Goal: Task Accomplishment & Management: Use online tool/utility

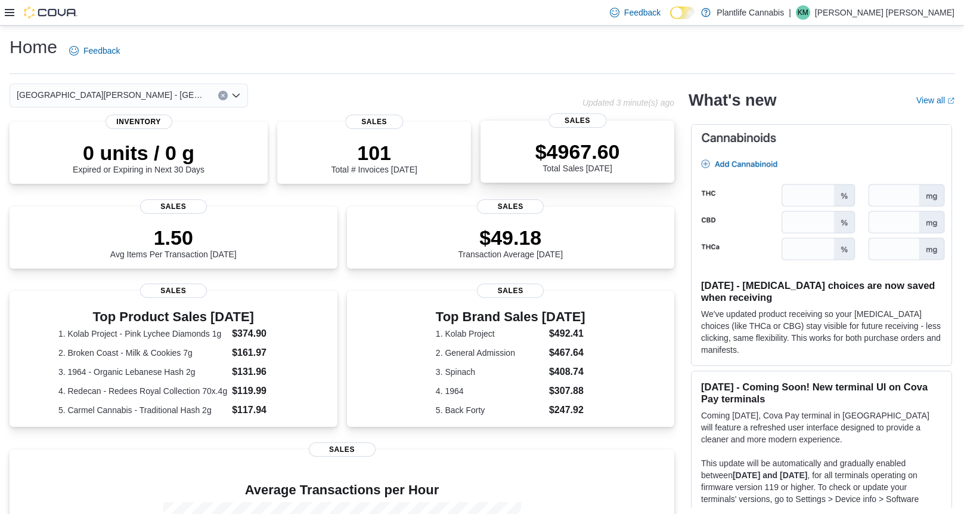
click at [631, 171] on div "$4967.60 Total Sales Today" at bounding box center [577, 154] width 175 height 38
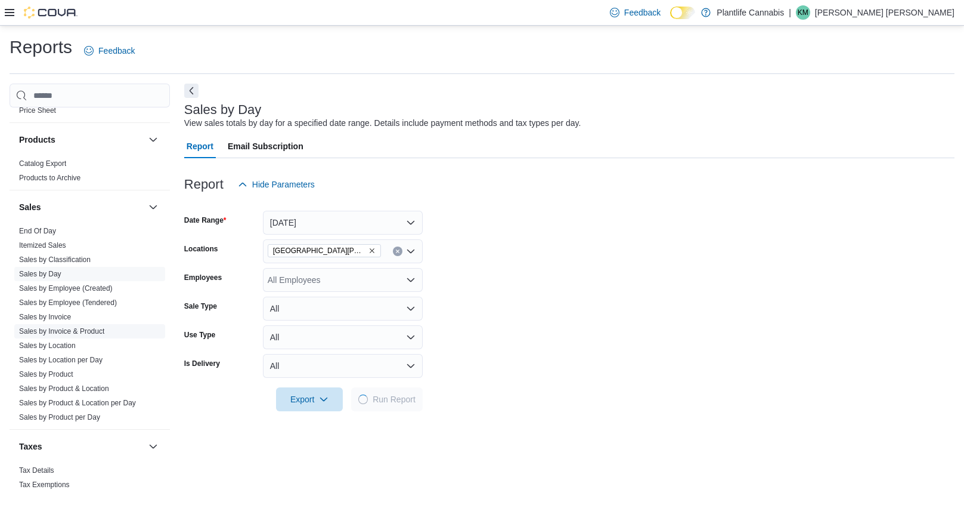
scroll to position [630, 0]
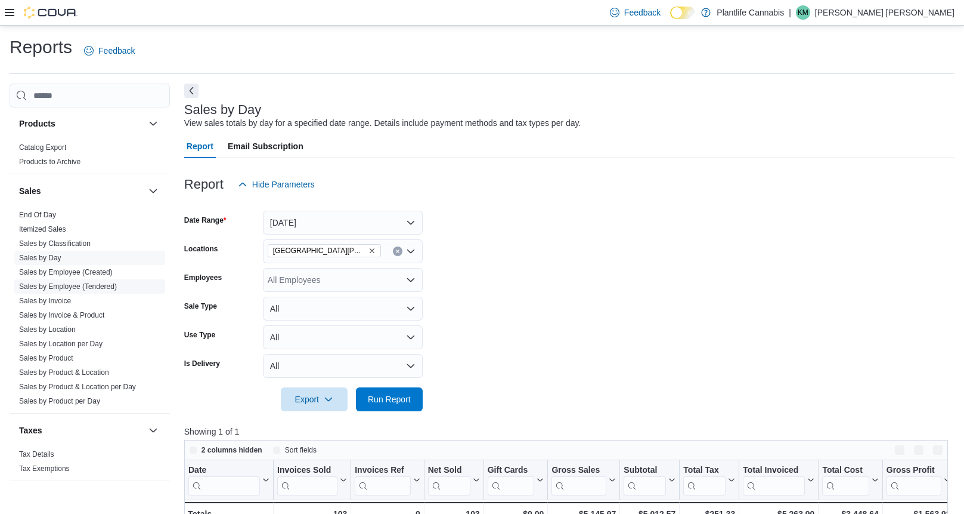
click at [92, 287] on link "Sales by Employee (Tendered)" at bounding box center [68, 286] width 98 height 8
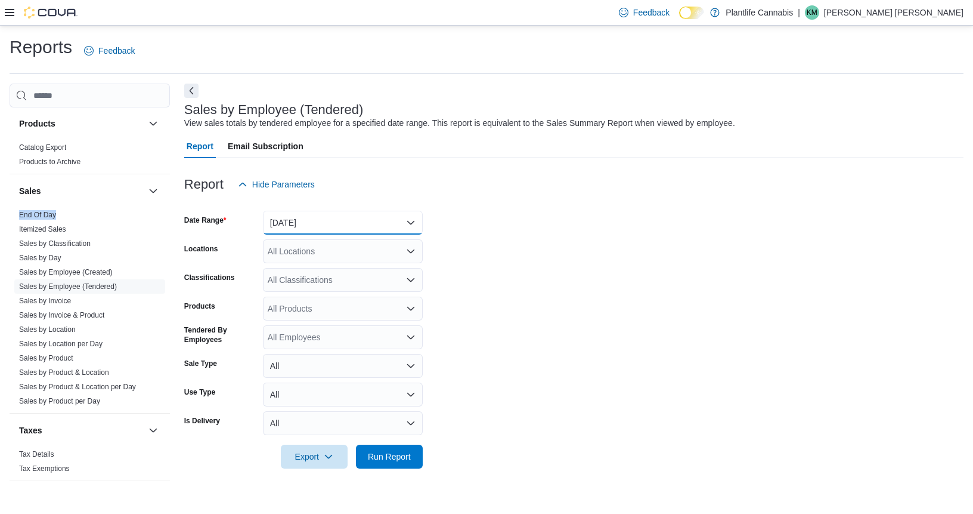
click at [308, 217] on button "Yesterday" at bounding box center [343, 223] width 160 height 24
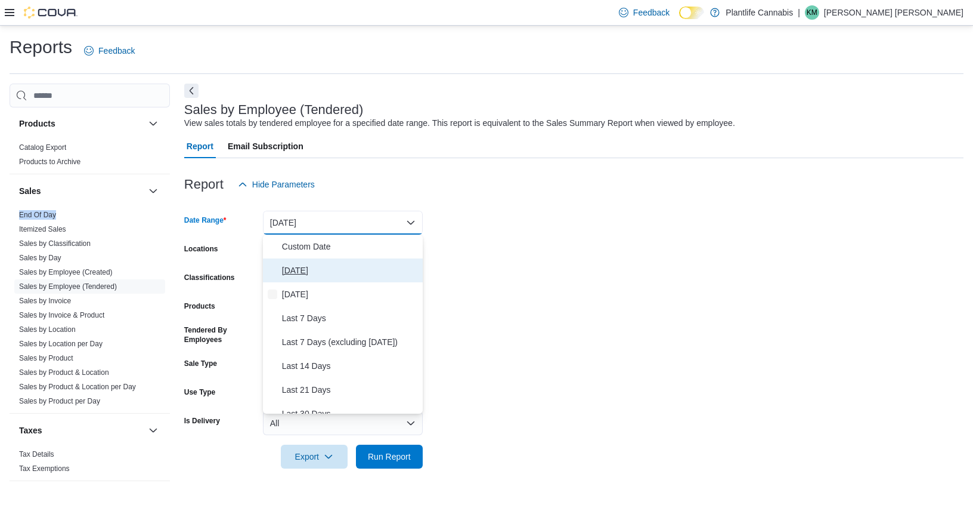
click at [314, 271] on span "Today" at bounding box center [350, 270] width 136 height 14
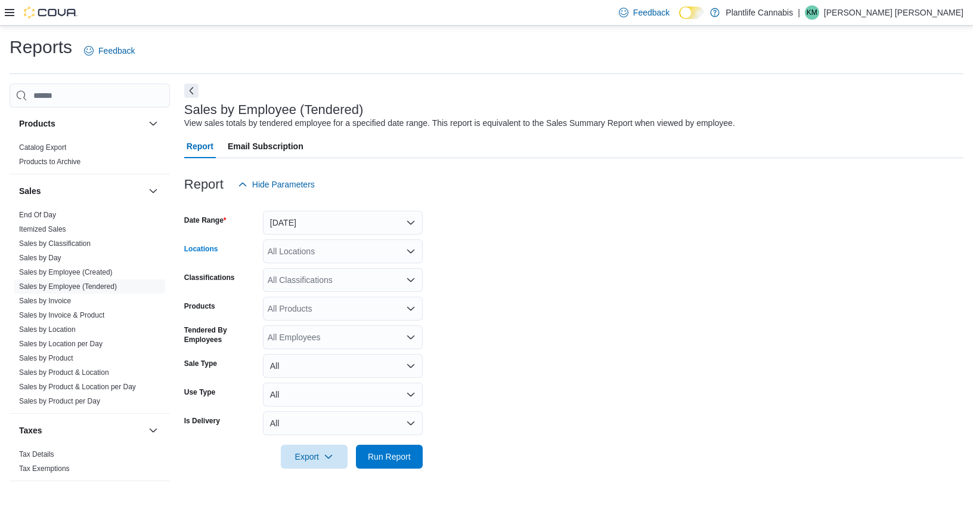
click at [314, 253] on div "All Locations" at bounding box center [343, 251] width 160 height 24
type input "***"
click at [314, 271] on span "[GEOGRAPHIC_DATA][PERSON_NAME] - [GEOGRAPHIC_DATA]" at bounding box center [426, 271] width 250 height 12
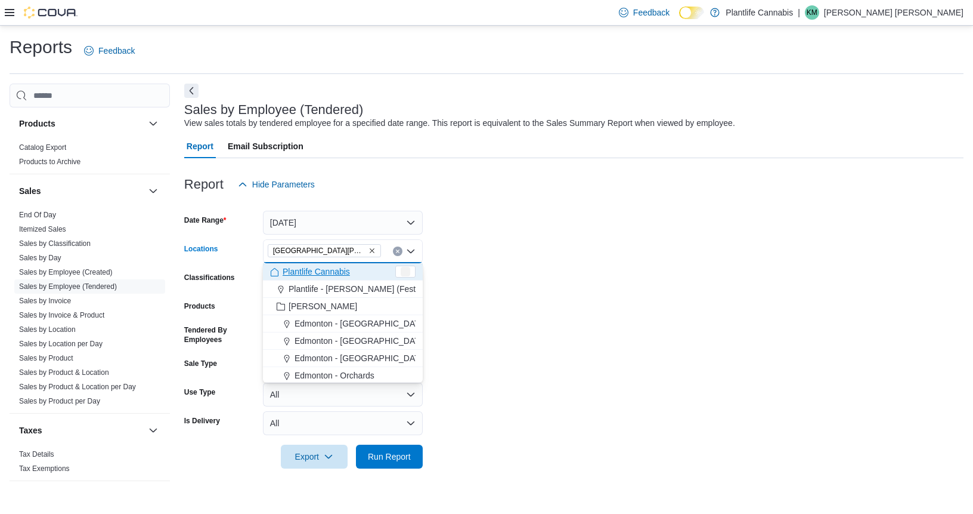
click at [616, 260] on form "Date Range Today Locations Fort McMurray - Eagle Ridge Combo box. Selected. For…" at bounding box center [574, 332] width 780 height 272
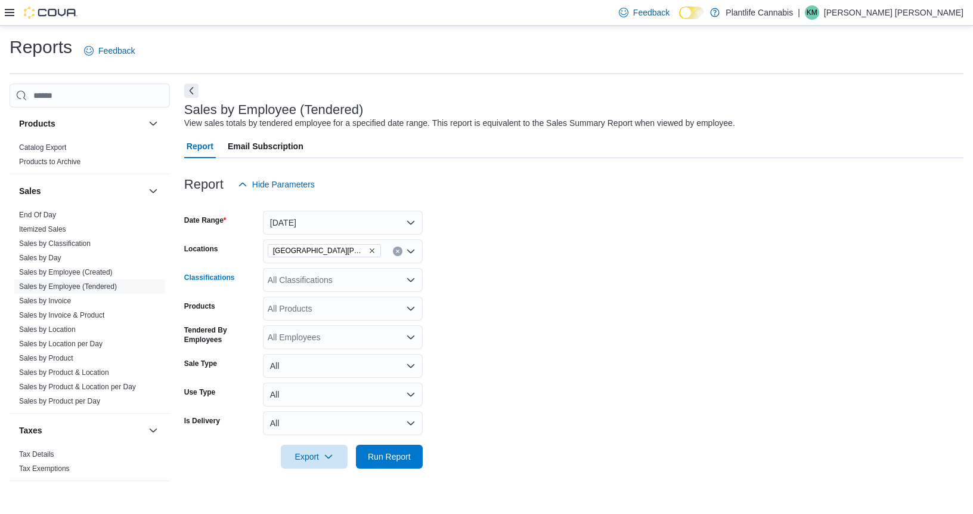
click at [311, 277] on div "All Classifications" at bounding box center [343, 280] width 160 height 24
type input "***"
click at [313, 295] on span "Accessory Group" at bounding box center [321, 300] width 64 height 12
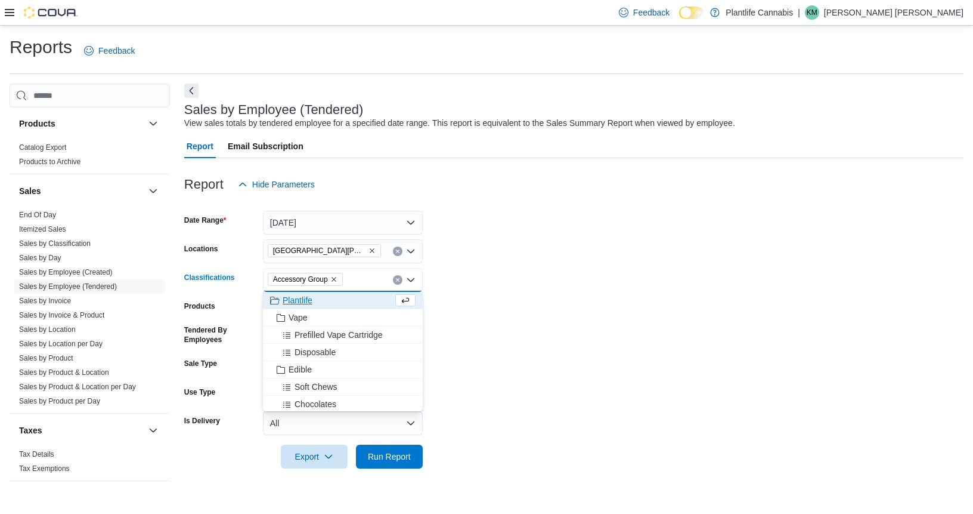
click at [616, 233] on form "Date Range Today Locations Fort McMurray - Eagle Ridge Classifications Accessor…" at bounding box center [574, 332] width 780 height 272
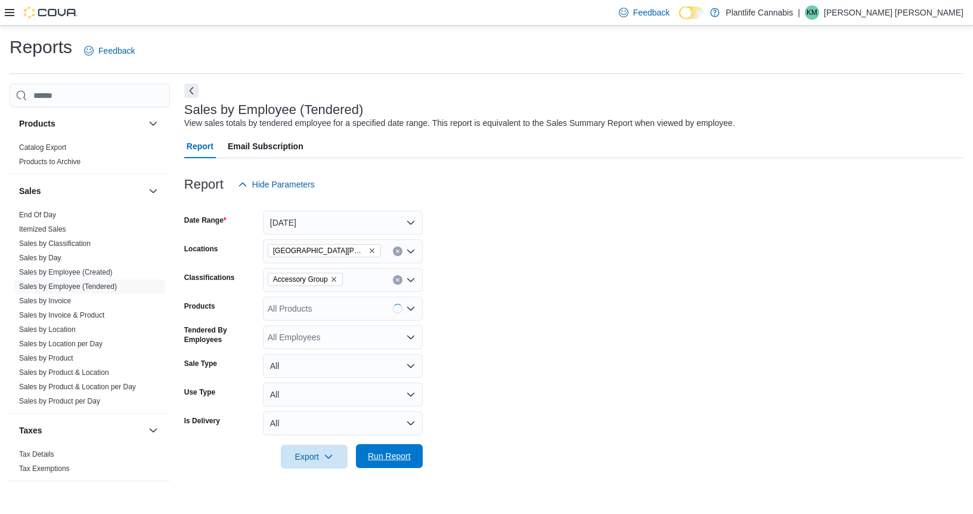
click at [396, 460] on span "Run Report" at bounding box center [389, 456] width 43 height 12
drag, startPoint x: 387, startPoint y: 461, endPoint x: 389, endPoint y: 5, distance: 455.7
click at [387, 461] on span "Run Report" at bounding box center [389, 456] width 43 height 12
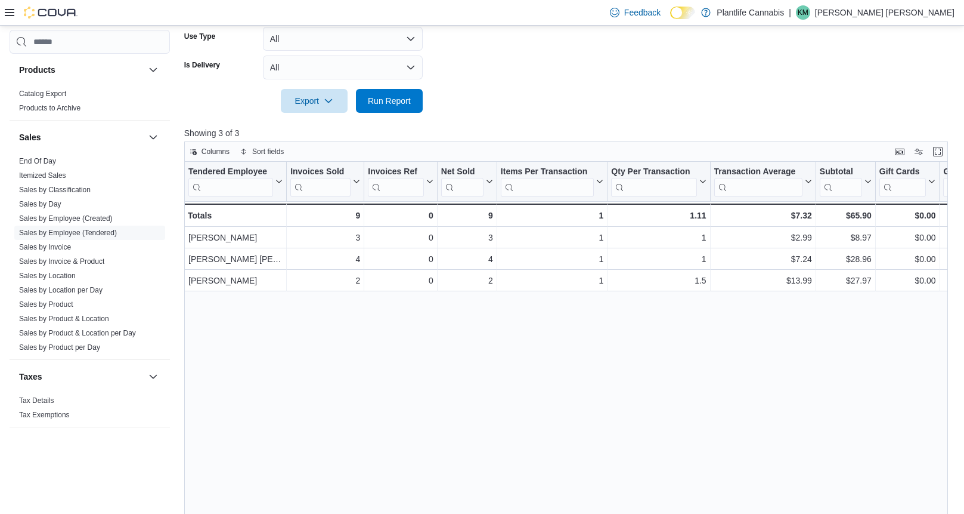
scroll to position [404, 0]
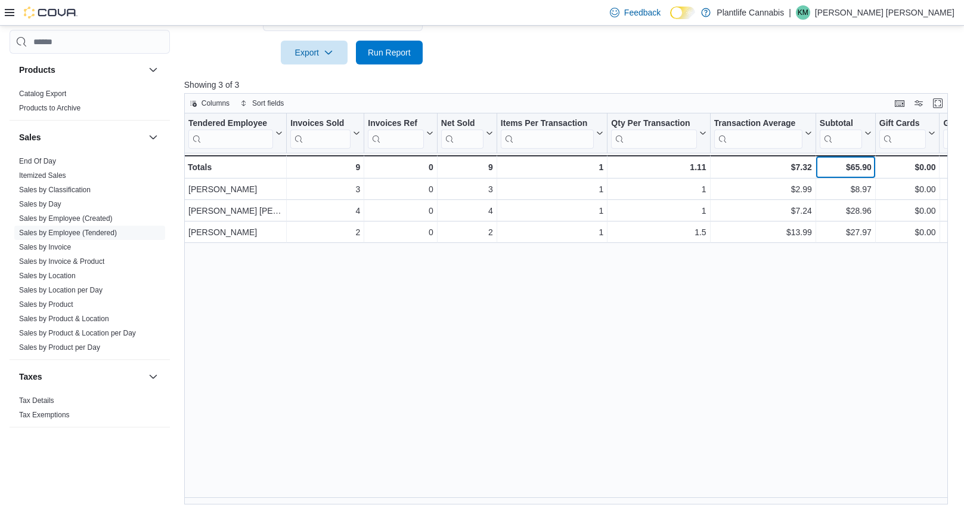
click at [860, 169] on div "$65.90" at bounding box center [846, 167] width 52 height 14
copy div "65.90"
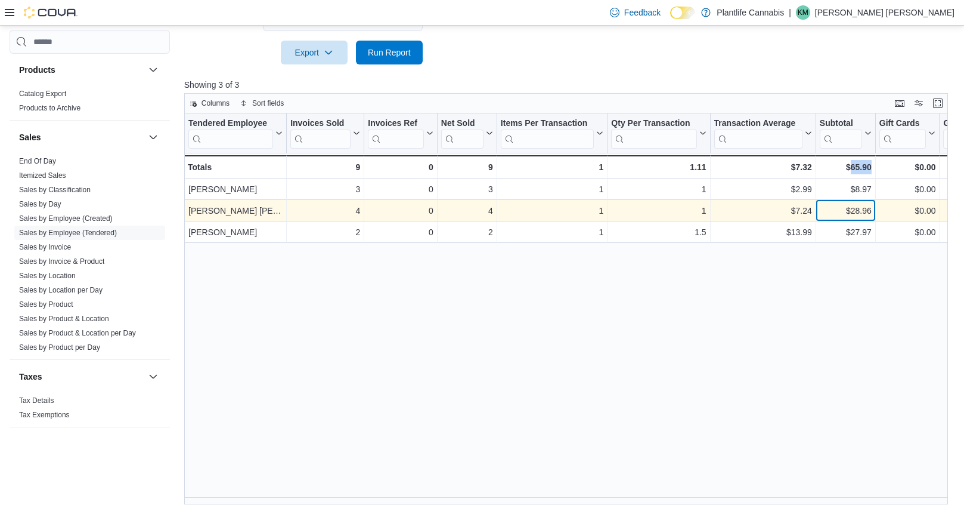
click at [857, 211] on div "$28.96" at bounding box center [846, 210] width 52 height 14
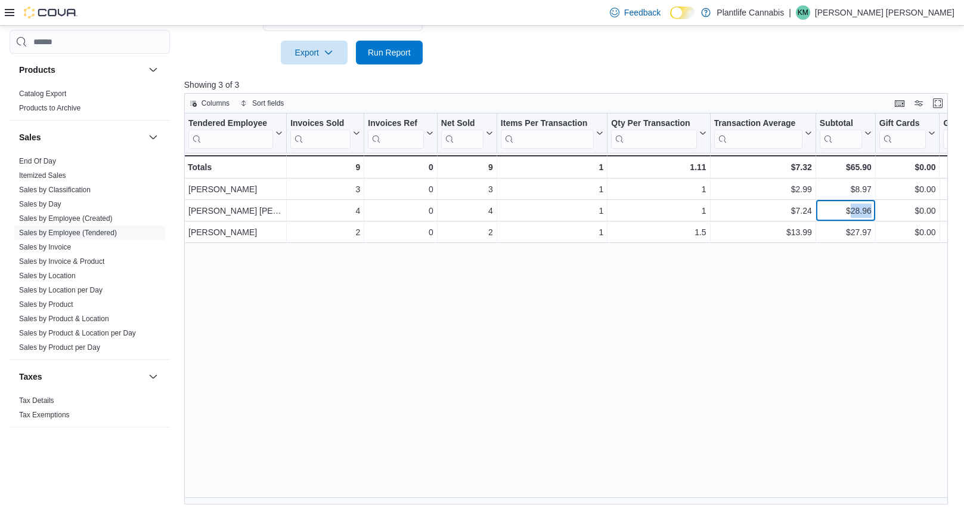
copy div "28.96"
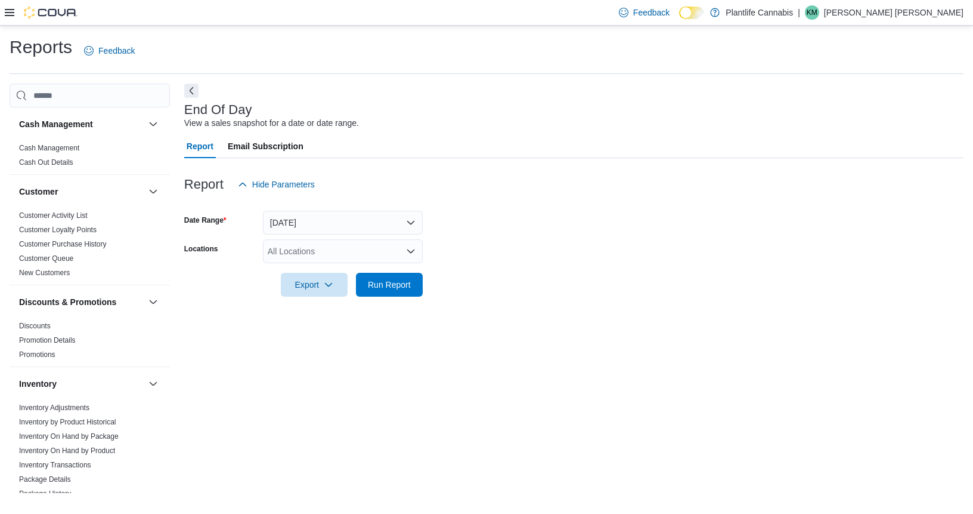
click at [308, 253] on div "All Locations" at bounding box center [343, 251] width 160 height 24
type input "***"
click at [313, 271] on span "[GEOGRAPHIC_DATA][PERSON_NAME] - [GEOGRAPHIC_DATA]" at bounding box center [426, 271] width 250 height 12
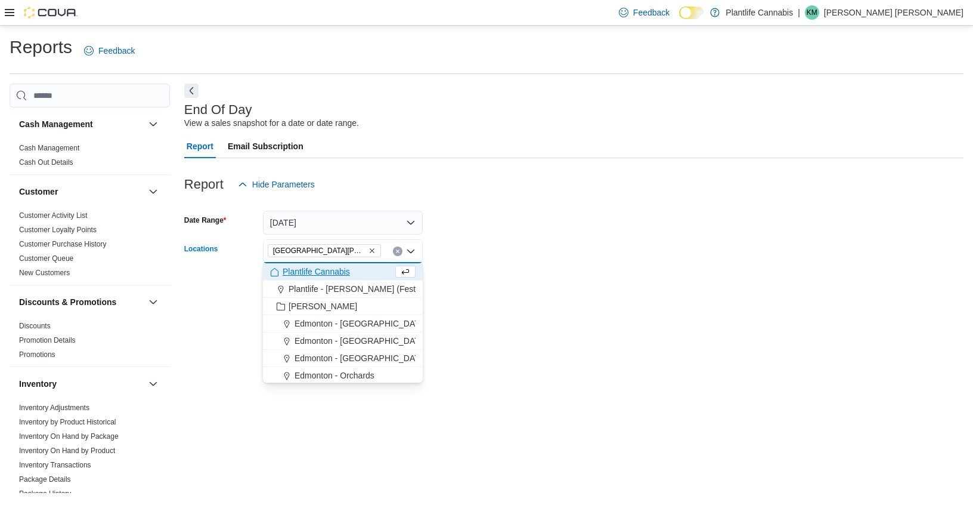
click at [570, 236] on form "Date Range [DATE] Locations [GEOGRAPHIC_DATA][PERSON_NAME] - [GEOGRAPHIC_DATA] …" at bounding box center [574, 246] width 780 height 100
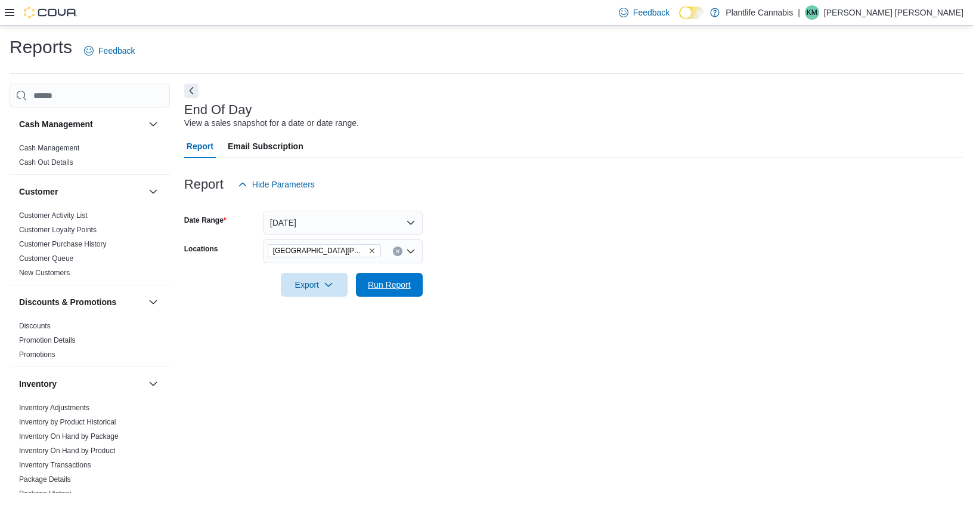
drag, startPoint x: 385, startPoint y: 282, endPoint x: 500, endPoint y: 282, distance: 115.7
click at [385, 282] on span "Run Report" at bounding box center [389, 285] width 43 height 12
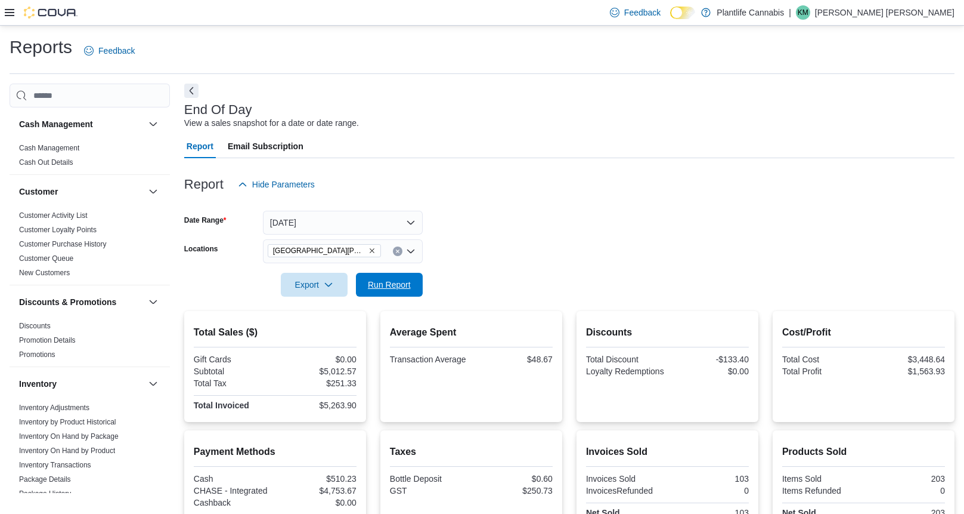
click at [388, 290] on span "Run Report" at bounding box center [389, 285] width 52 height 24
click at [340, 372] on div "$5,051.51" at bounding box center [316, 371] width 79 height 10
click at [340, 371] on div "$5,051.51" at bounding box center [316, 371] width 79 height 10
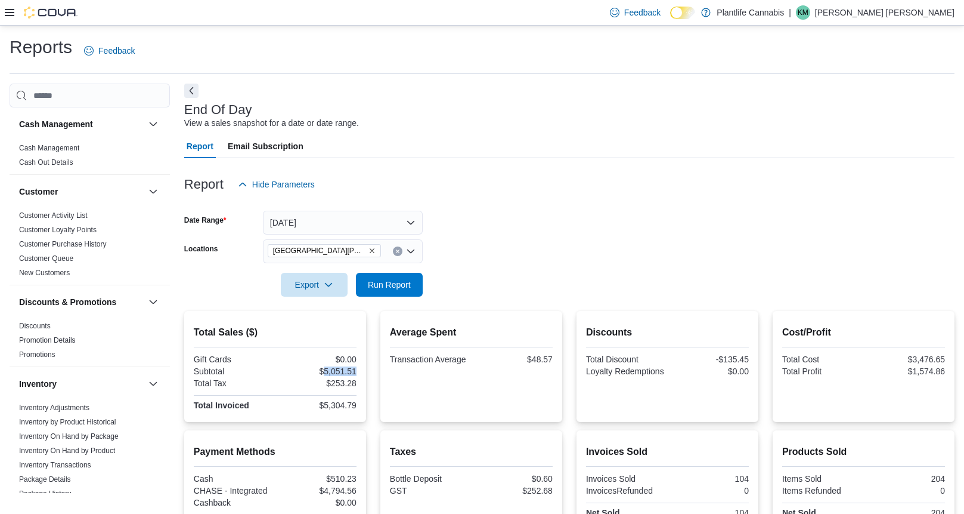
copy div "5,051.51"
click at [749, 480] on div "104" at bounding box center [709, 479] width 79 height 10
copy div "104"
click at [551, 357] on div "$48.57" at bounding box center [513, 359] width 79 height 10
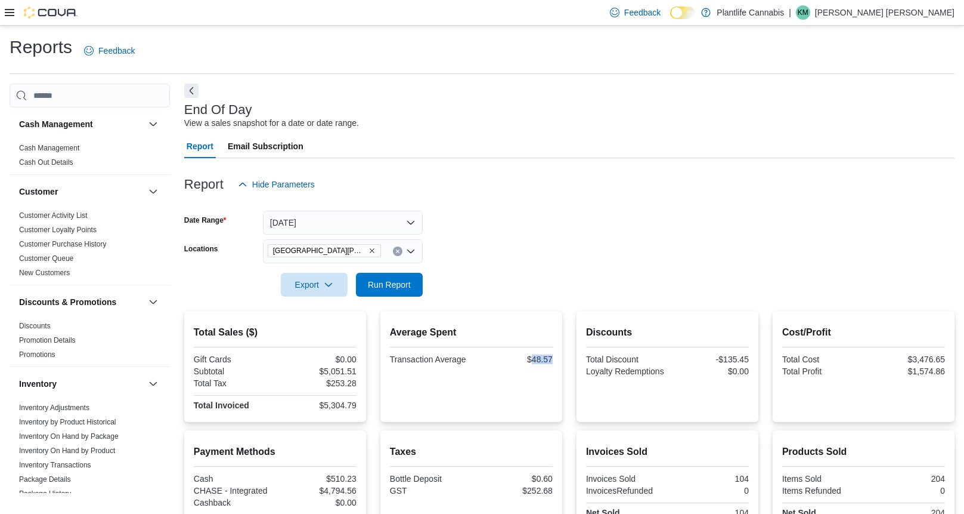
click at [551, 357] on div "$48.57" at bounding box center [513, 359] width 79 height 10
copy div "48.57"
click at [598, 174] on div "Report Hide Parameters" at bounding box center [569, 184] width 771 height 24
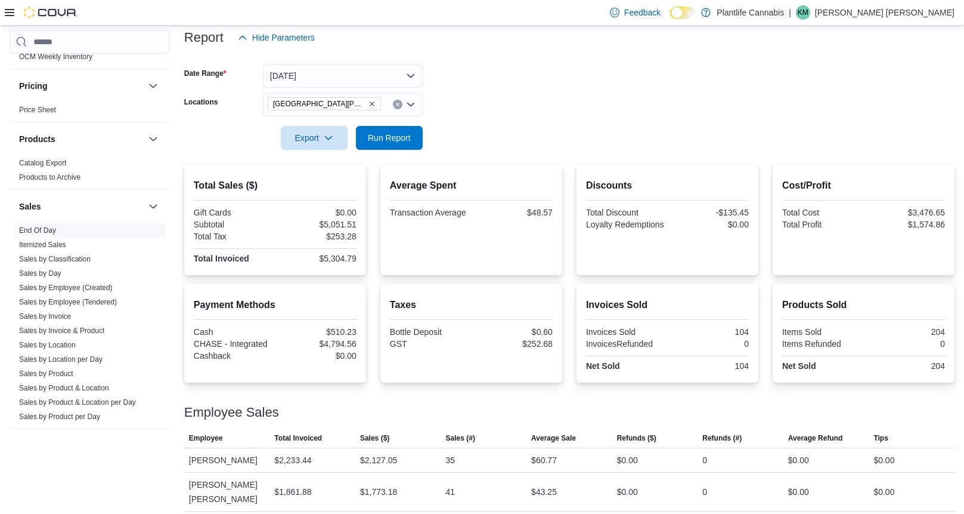
scroll to position [164, 0]
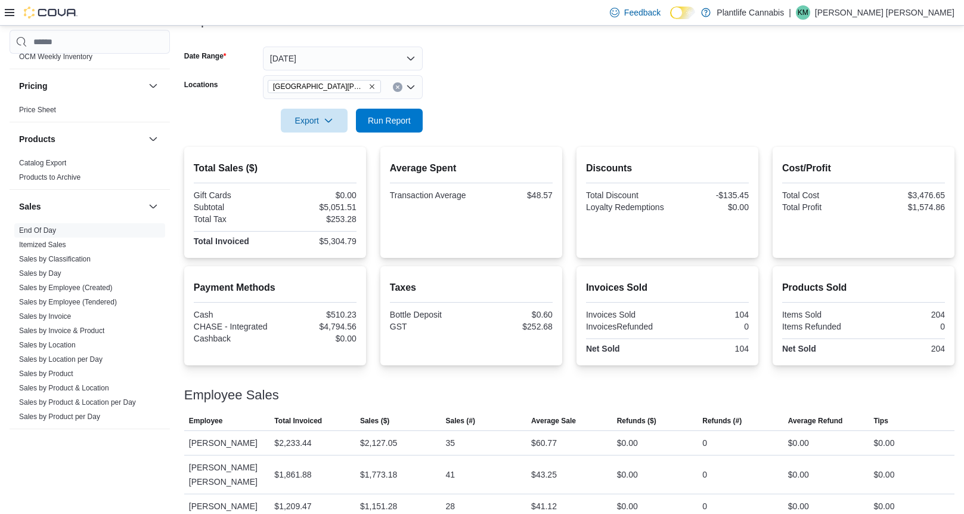
click at [341, 242] on div "$5,304.79" at bounding box center [316, 241] width 79 height 10
copy div "5,304.79"
click at [341, 329] on div "$4,794.56" at bounding box center [316, 326] width 79 height 10
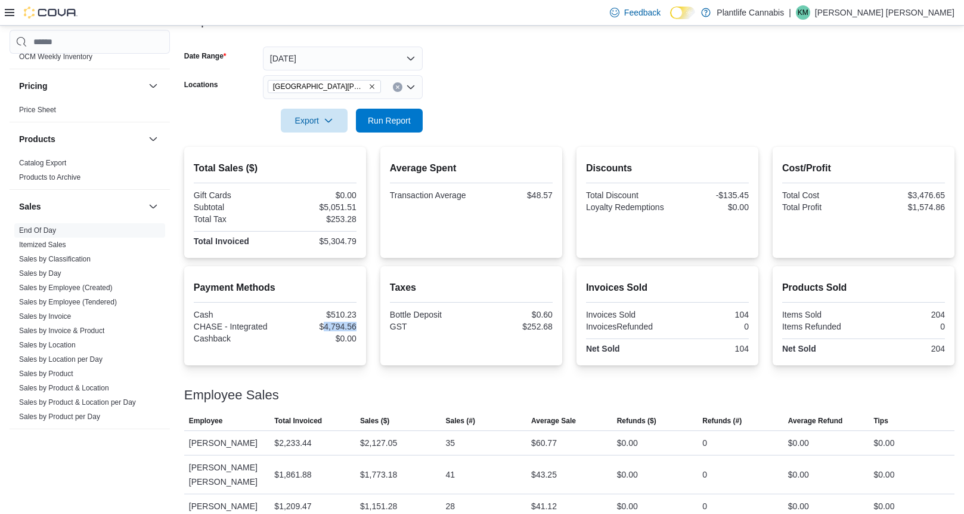
copy div "4,794.56"
click at [397, 467] on div "$1,773.18" at bounding box center [378, 474] width 37 height 14
copy div "1,773.18"
click at [538, 59] on form "Date Range [DATE] Locations [GEOGRAPHIC_DATA][PERSON_NAME] - [GEOGRAPHIC_DATA] …" at bounding box center [569, 82] width 771 height 100
